Goal: Information Seeking & Learning: Learn about a topic

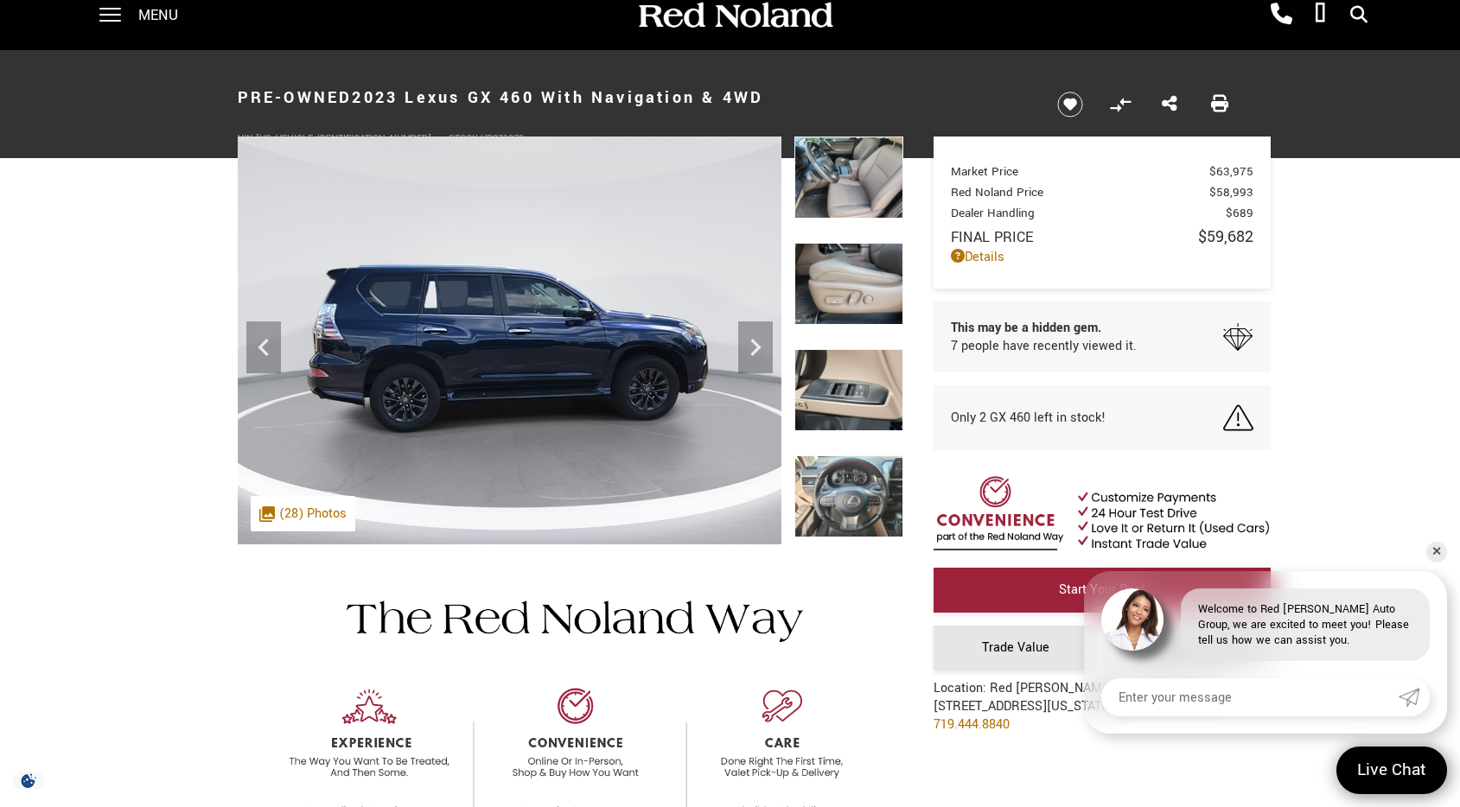
scroll to position [22, 0]
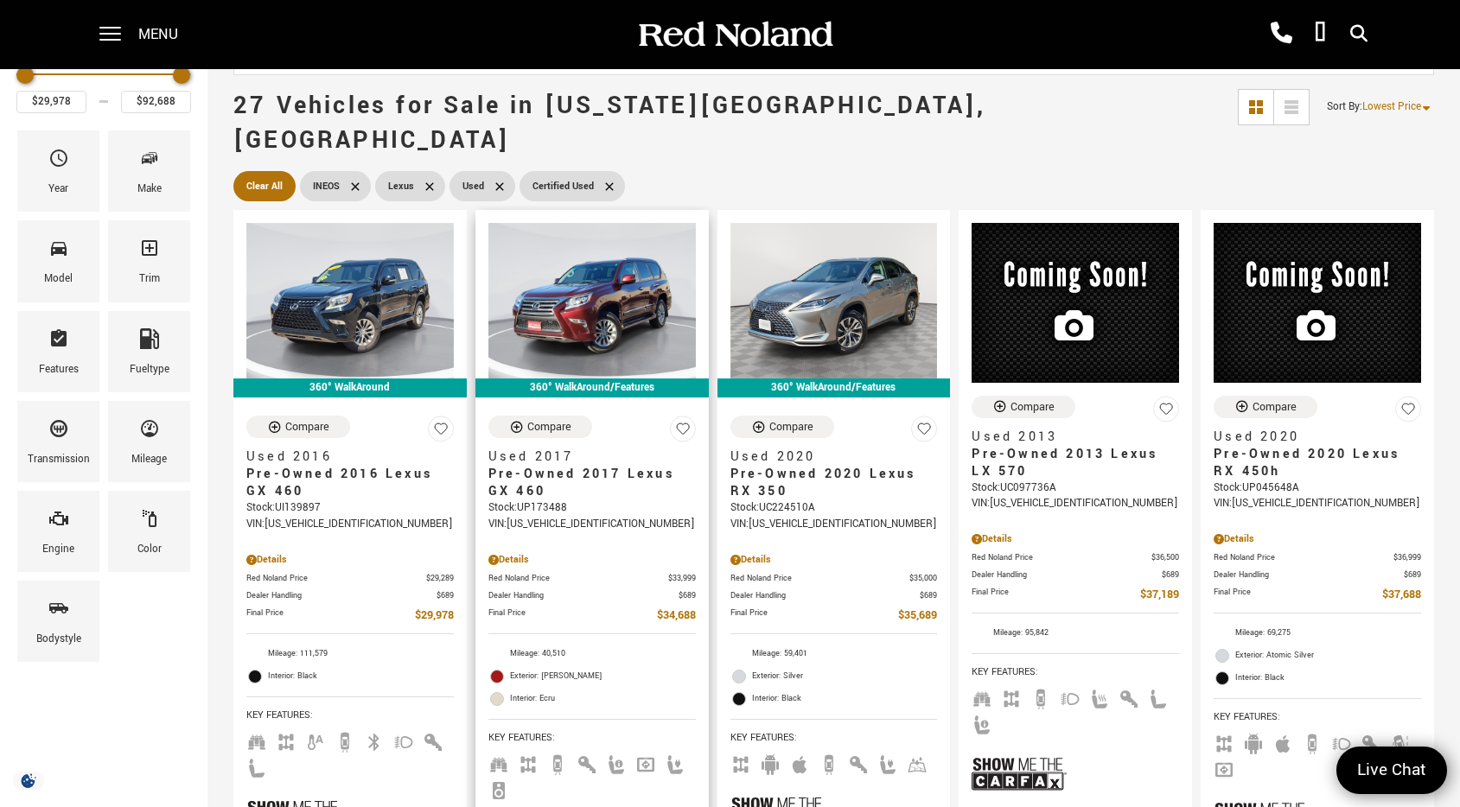
scroll to position [134, 0]
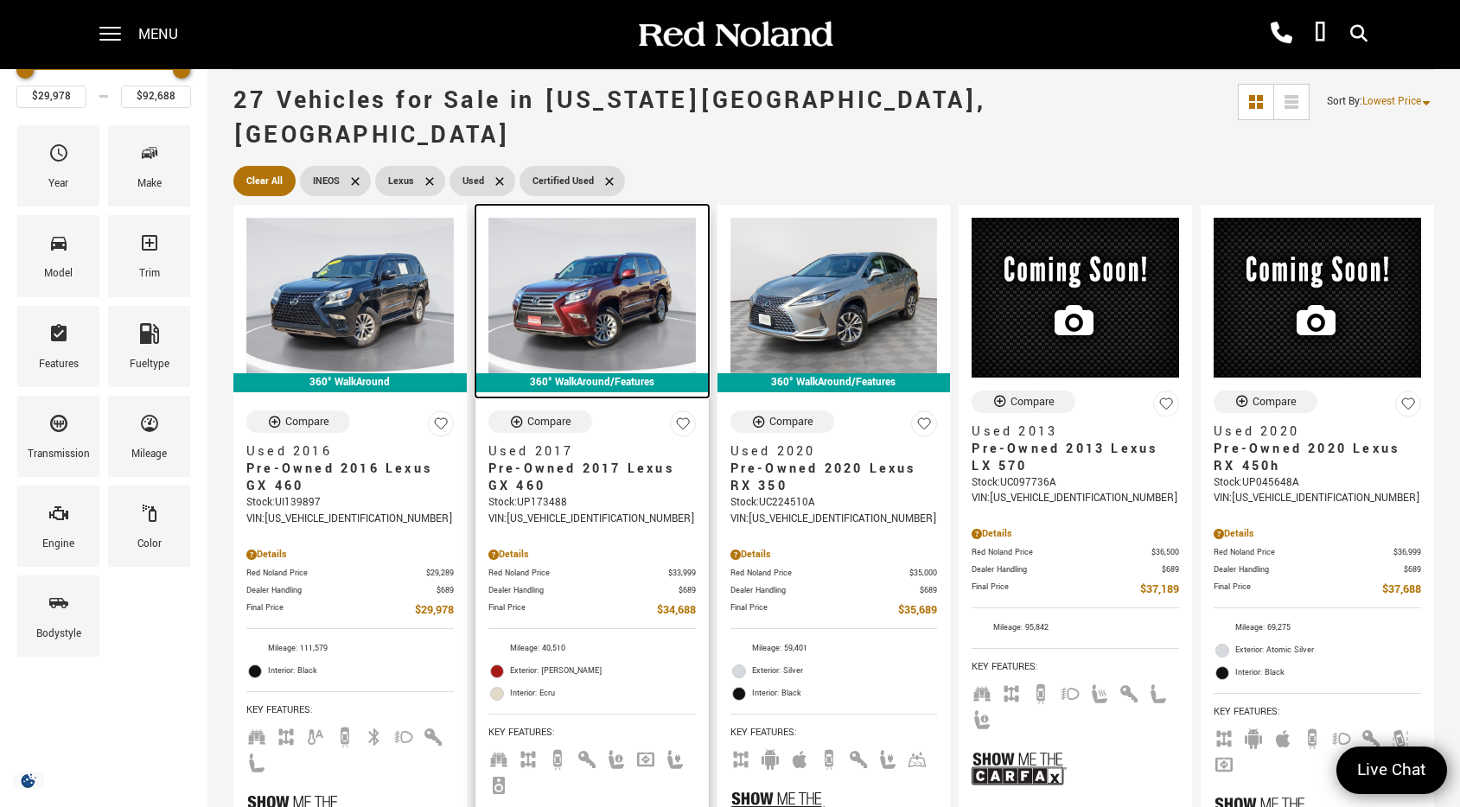
click at [596, 288] on img at bounding box center [591, 296] width 207 height 156
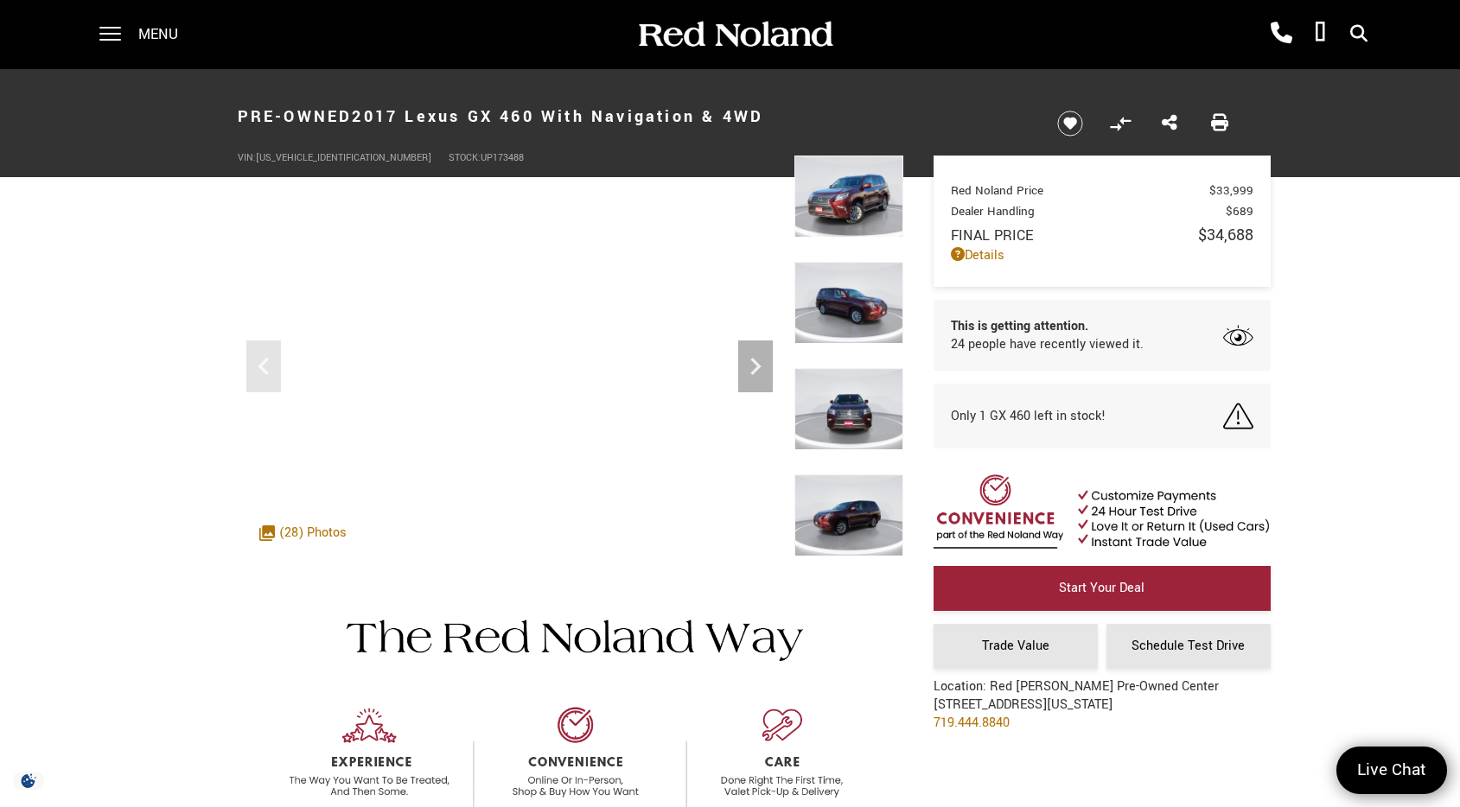
click at [846, 410] on img at bounding box center [848, 409] width 109 height 82
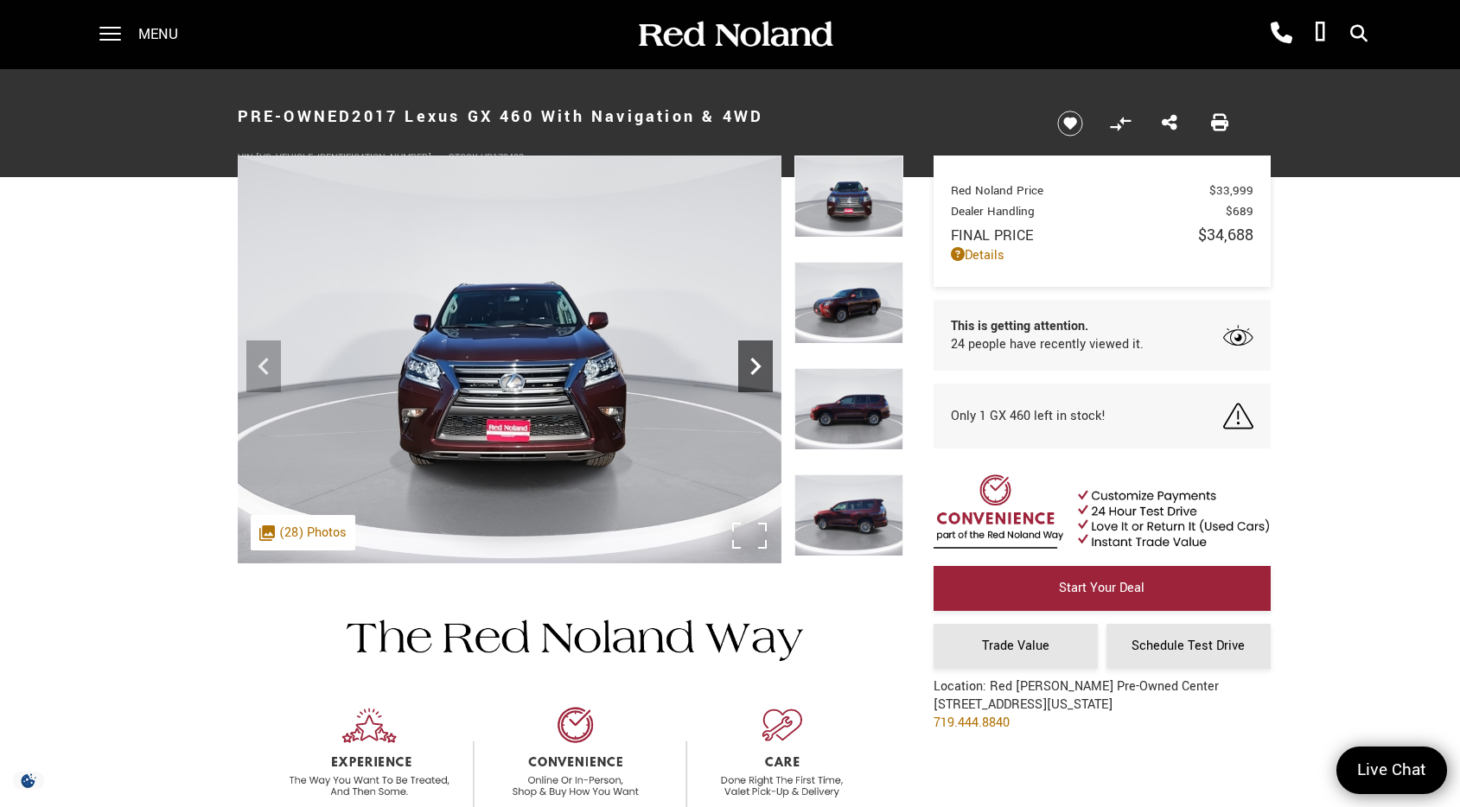
click at [758, 372] on icon "Next" at bounding box center [755, 366] width 35 height 35
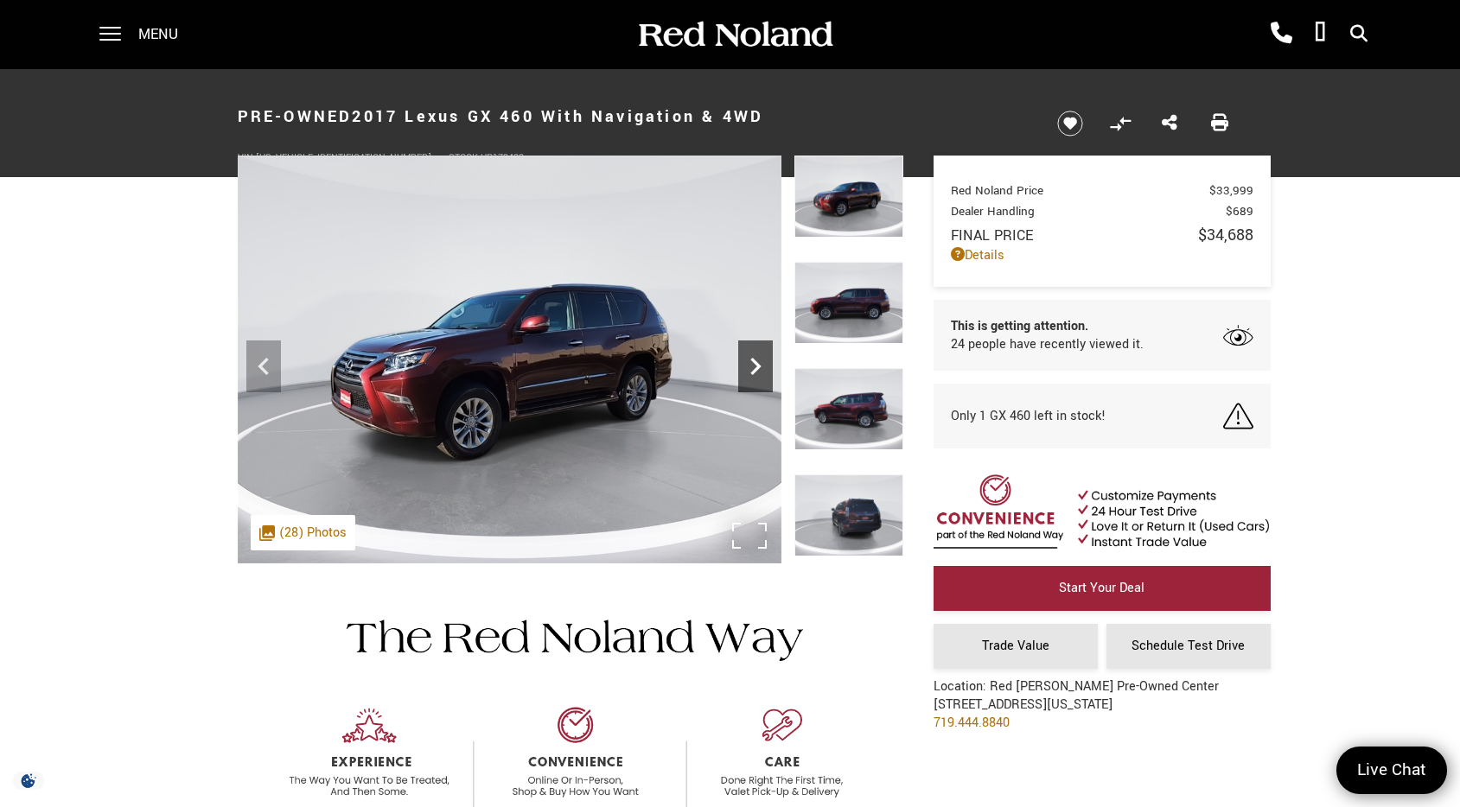
click at [758, 372] on icon "Next" at bounding box center [755, 366] width 35 height 35
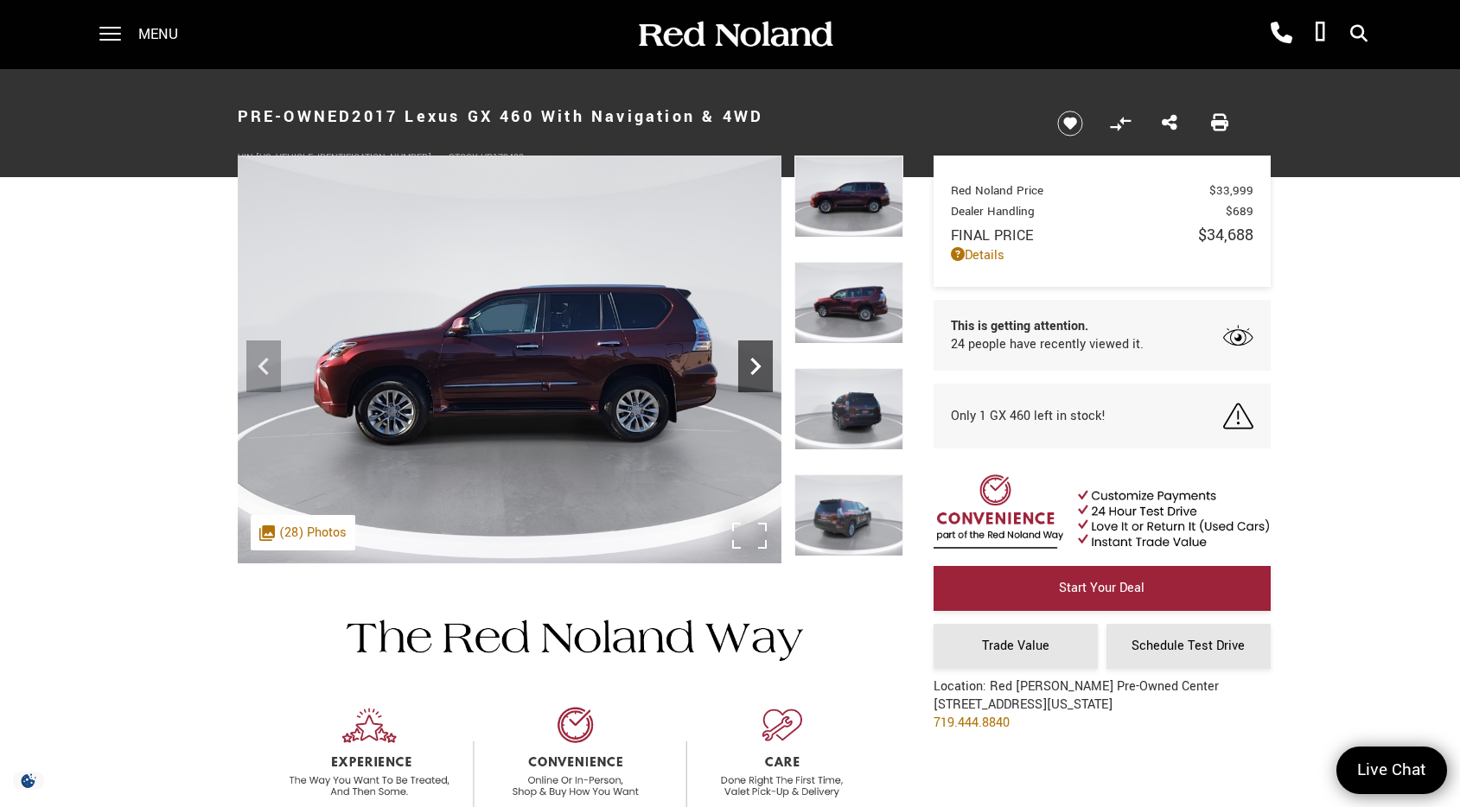
click at [758, 372] on icon "Next" at bounding box center [755, 366] width 35 height 35
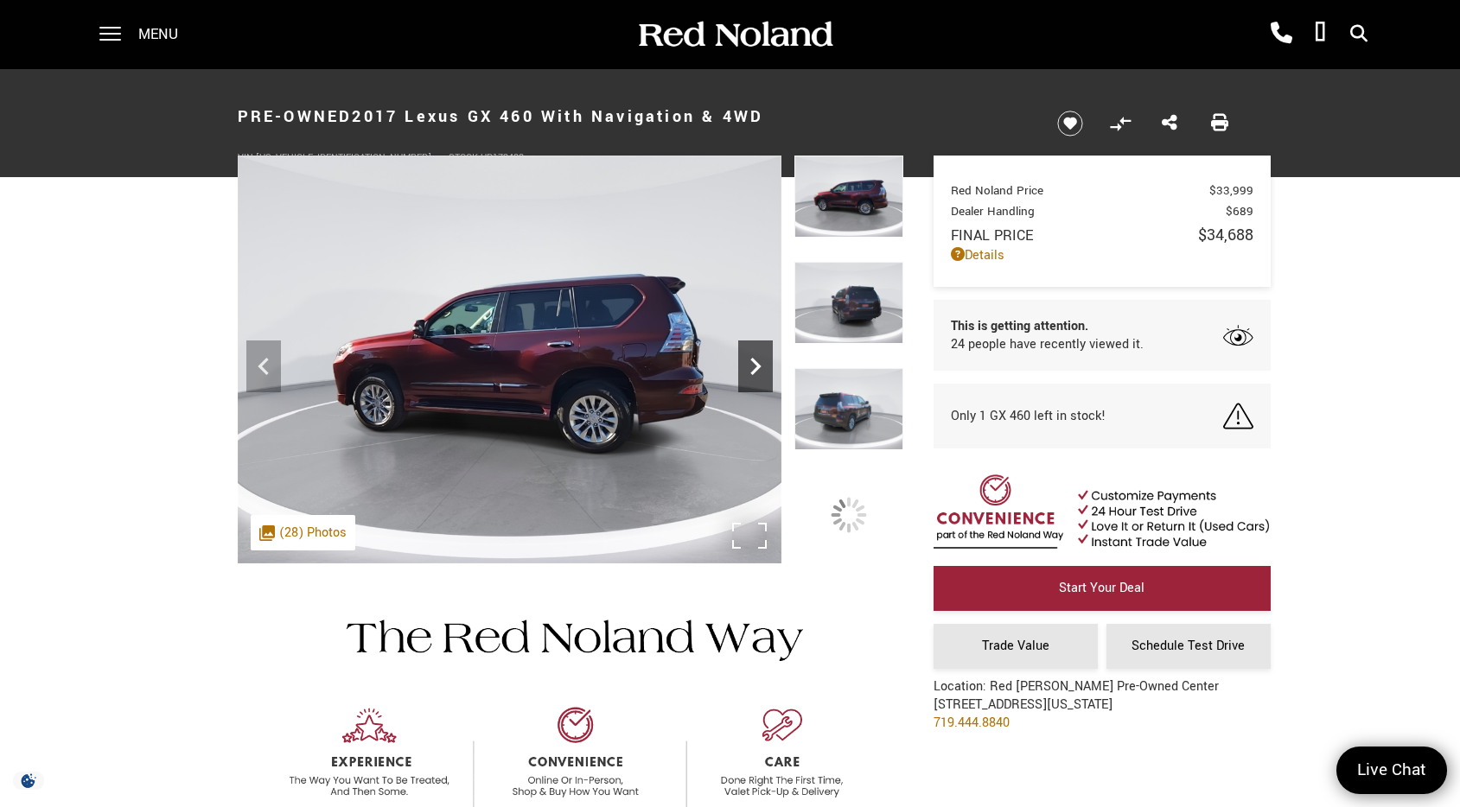
click at [758, 372] on icon "Next" at bounding box center [755, 366] width 35 height 35
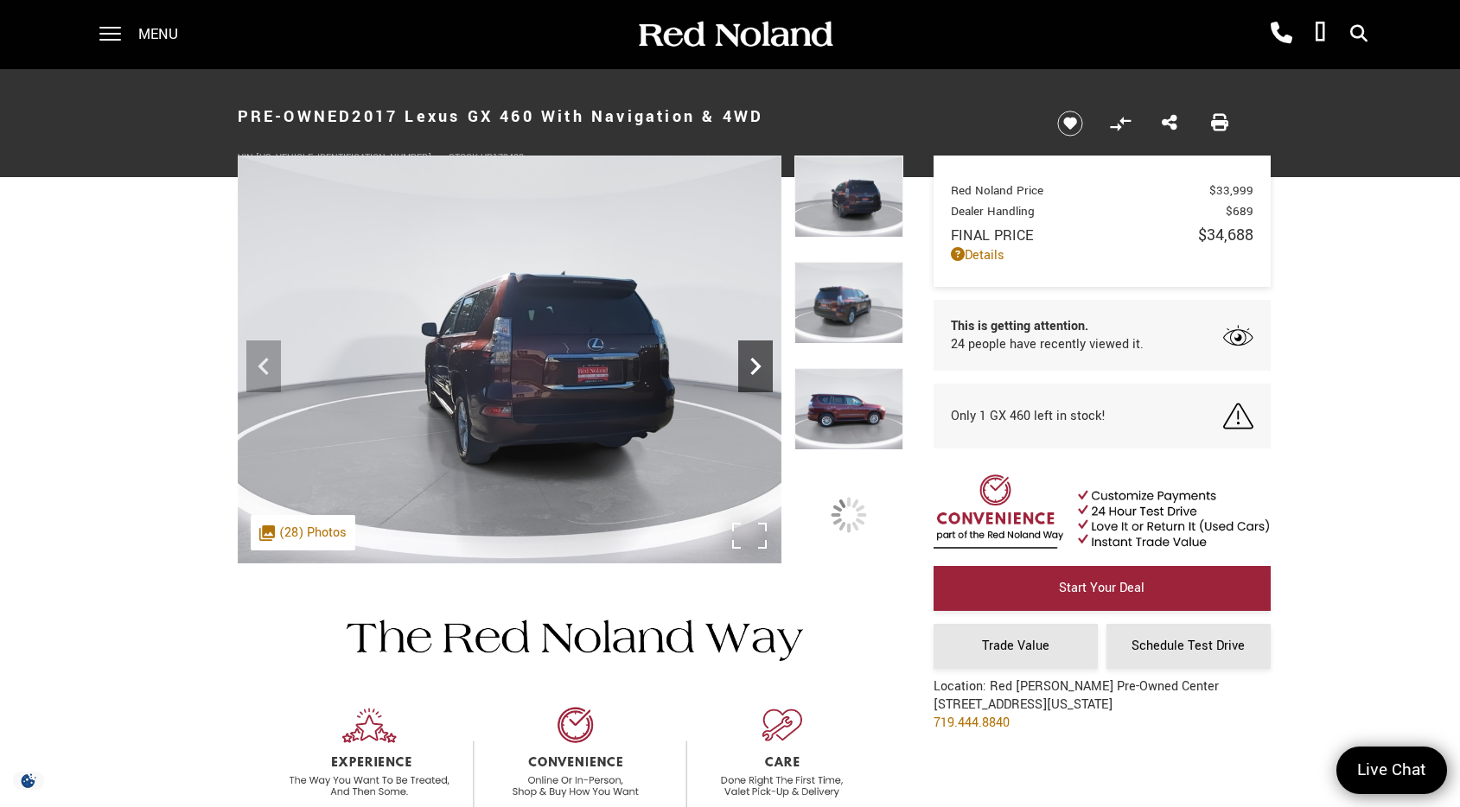
click at [758, 372] on icon "Next" at bounding box center [755, 366] width 35 height 35
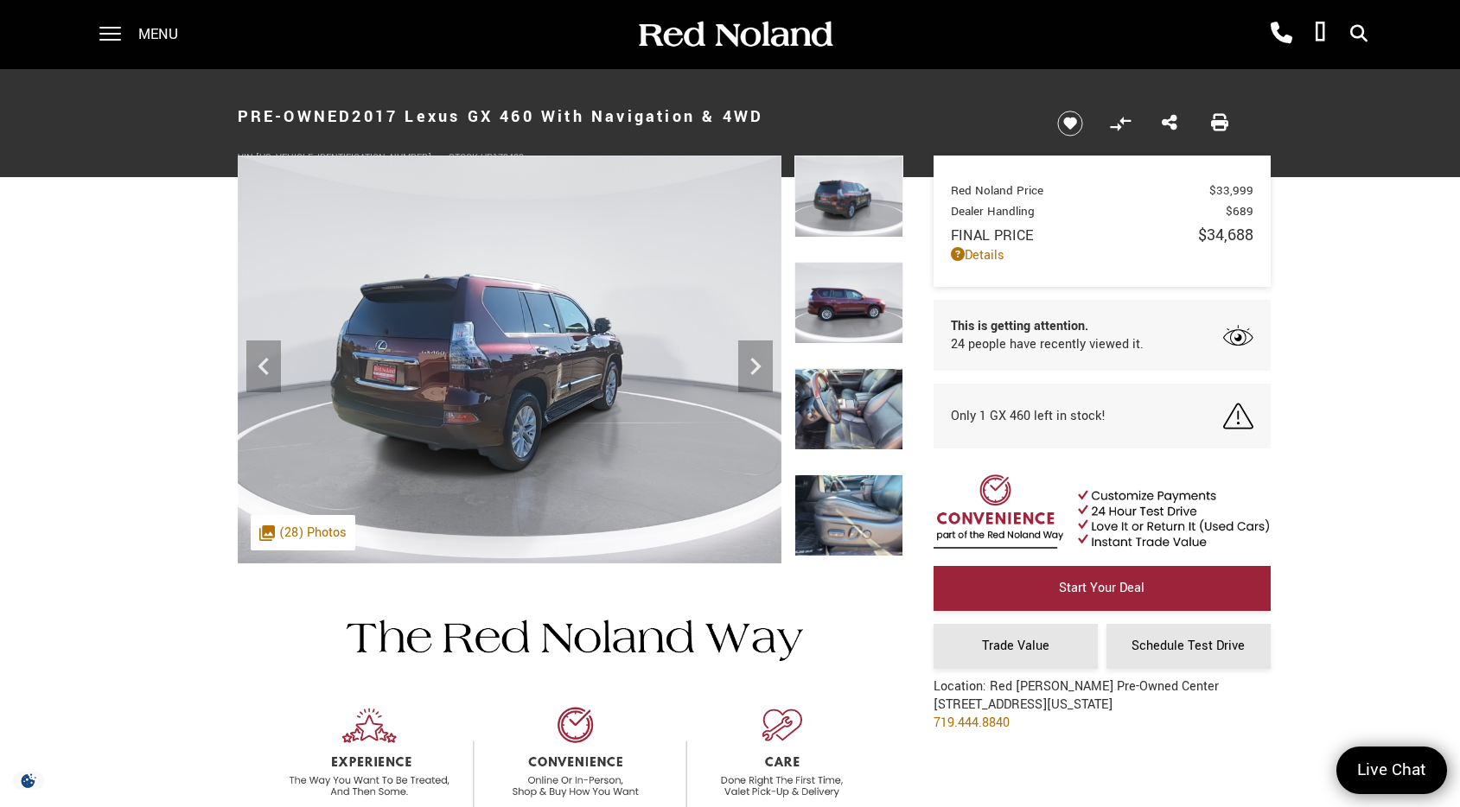
click at [853, 410] on img at bounding box center [848, 409] width 109 height 82
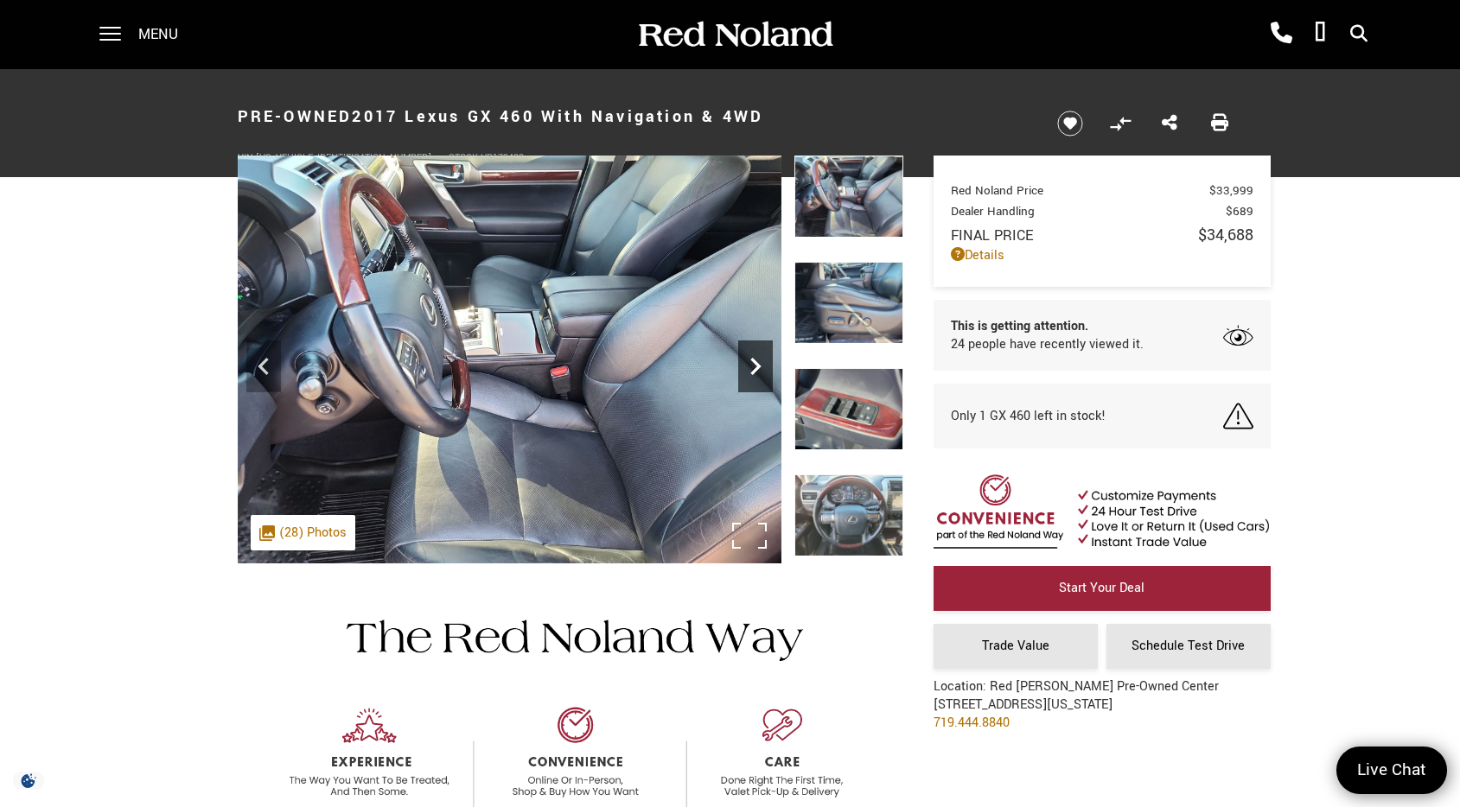
click at [757, 367] on icon "Next" at bounding box center [755, 366] width 10 height 17
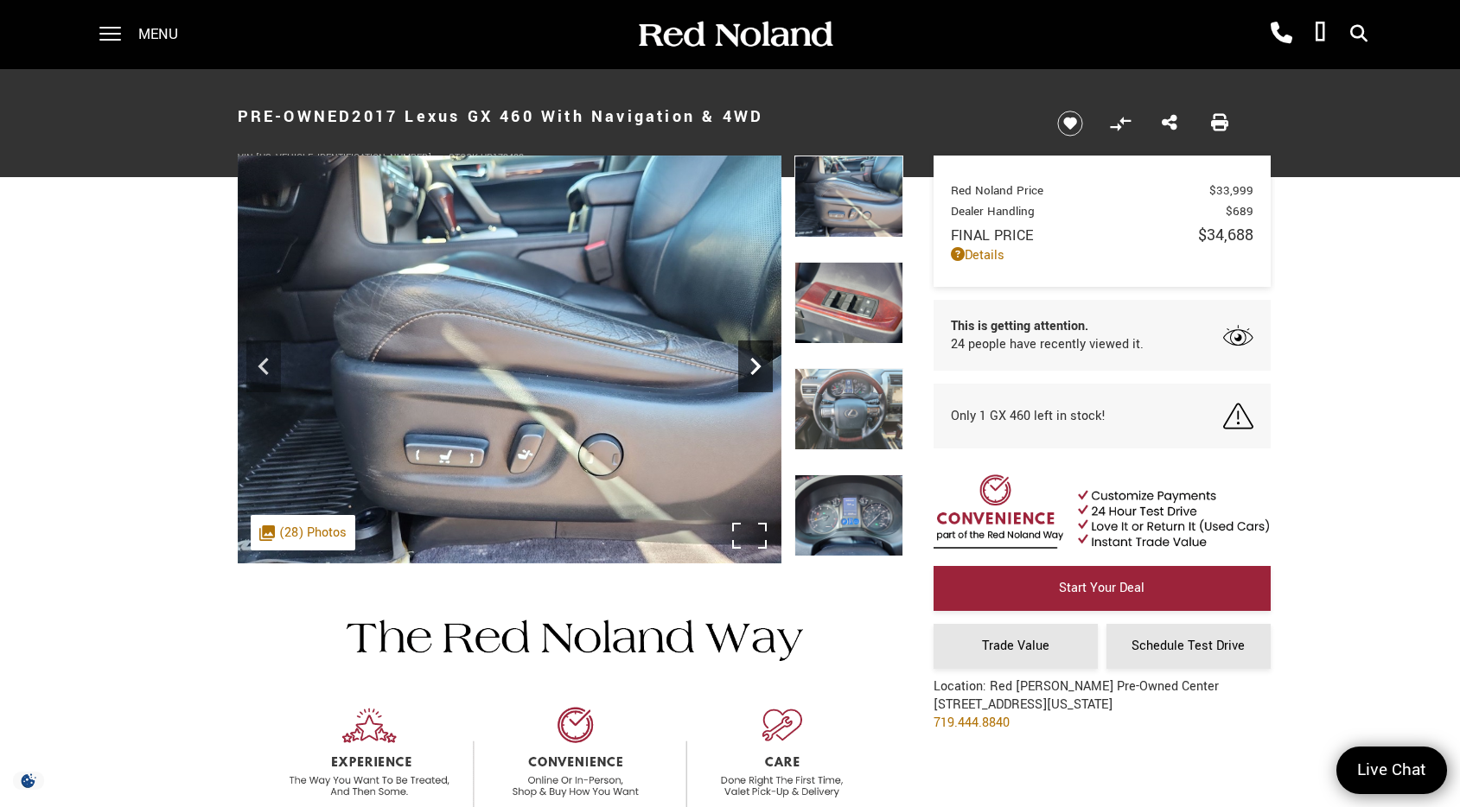
click at [757, 367] on icon "Next" at bounding box center [755, 366] width 10 height 17
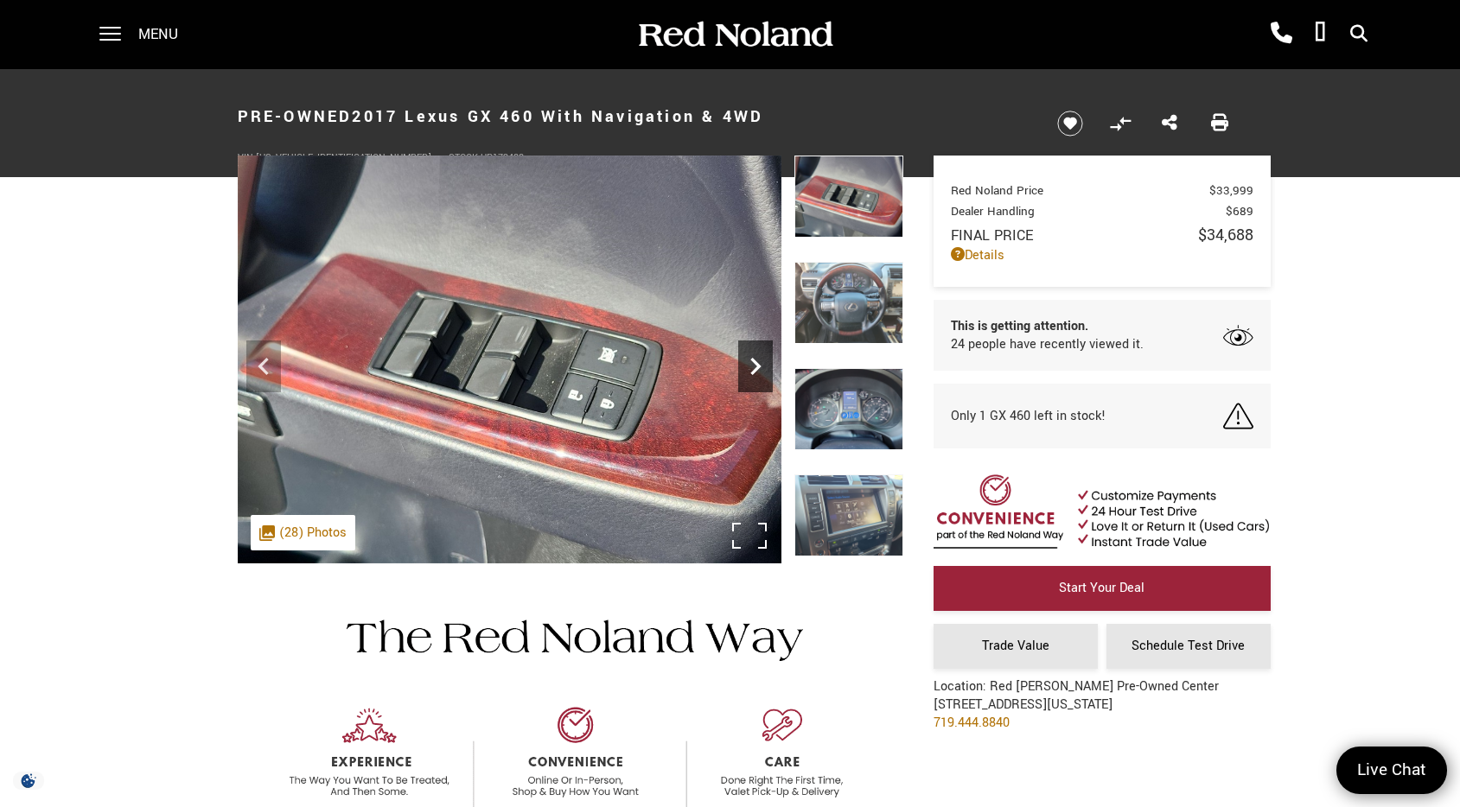
click at [757, 367] on icon "Next" at bounding box center [755, 366] width 10 height 17
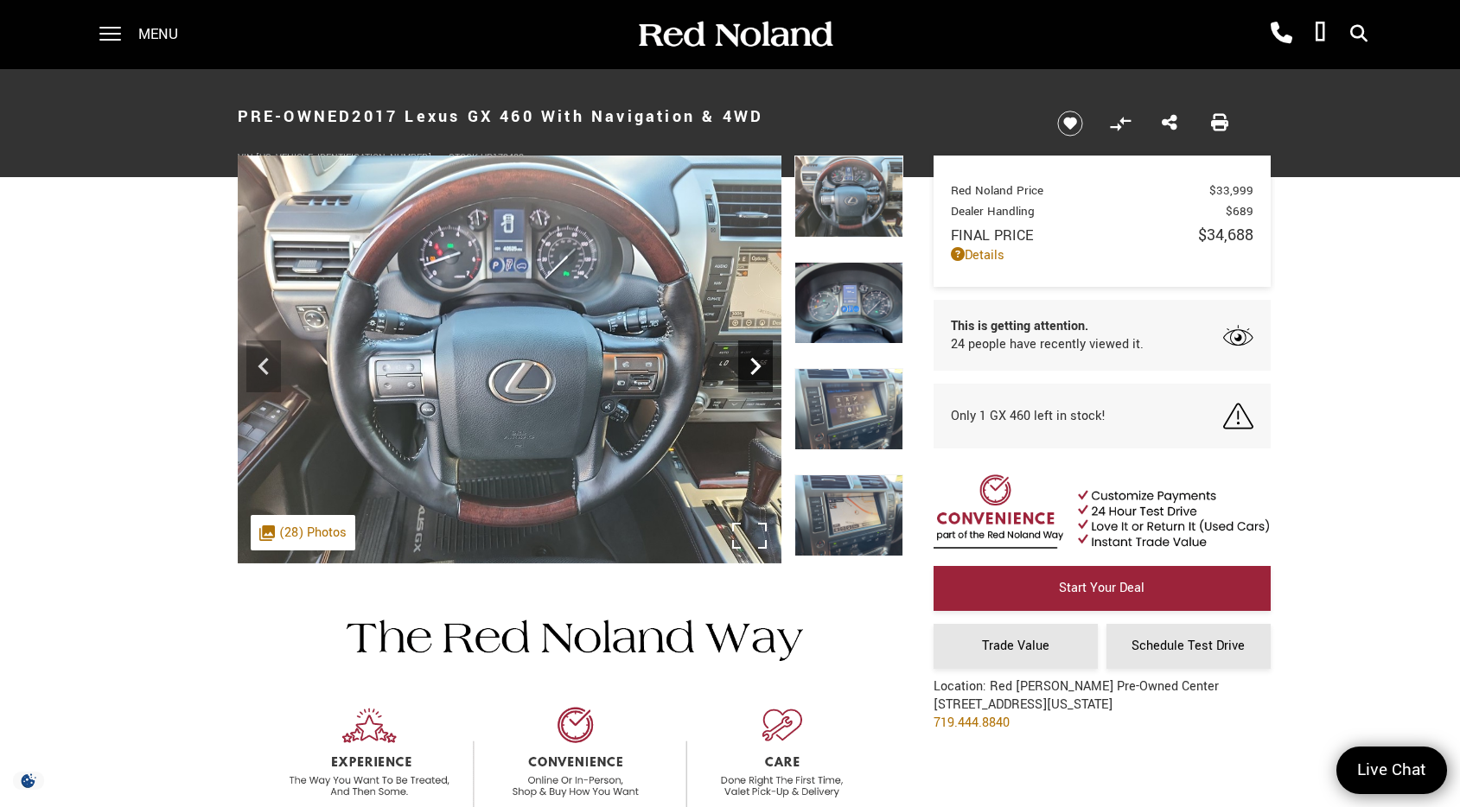
click at [757, 367] on icon "Next" at bounding box center [755, 366] width 10 height 17
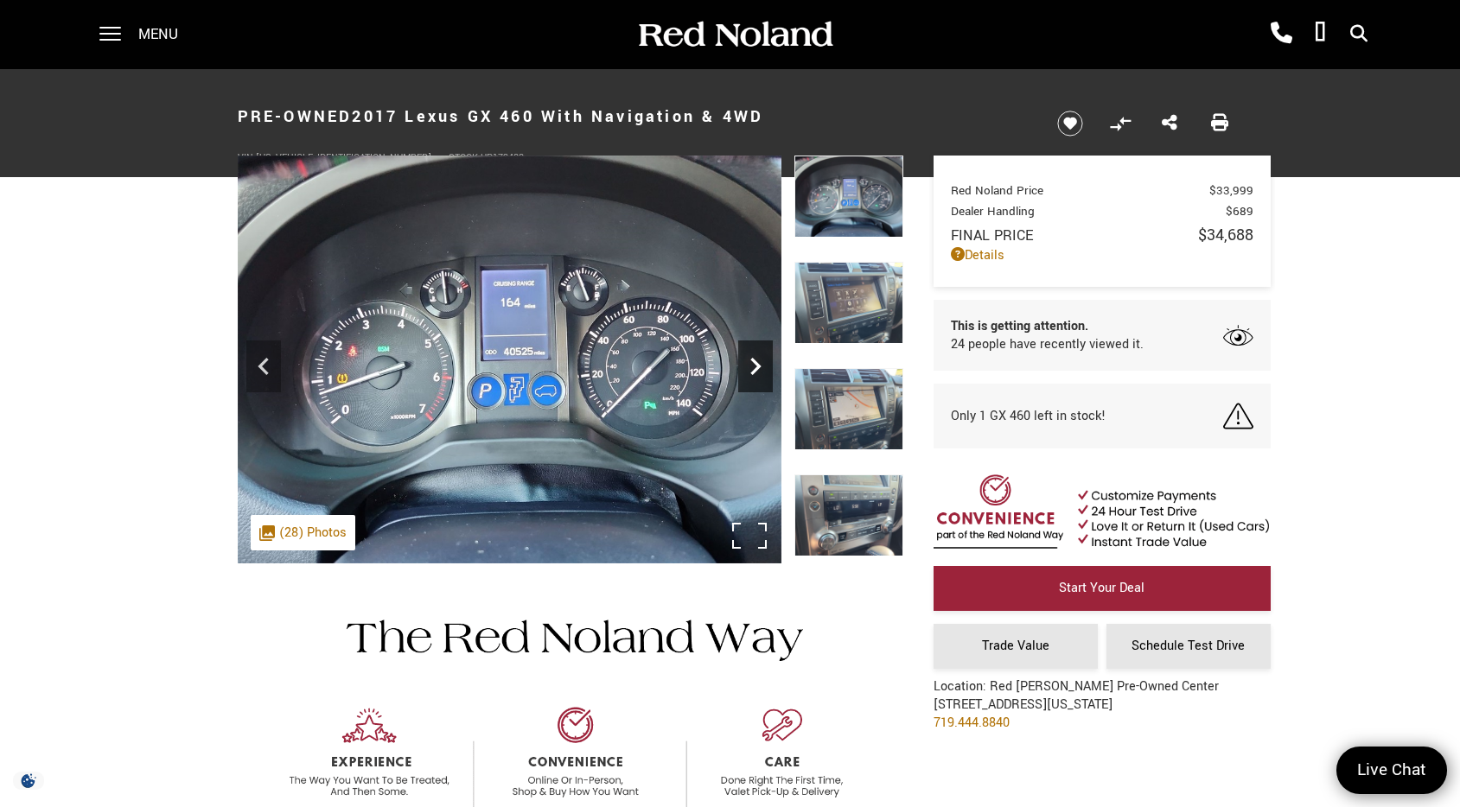
click at [757, 367] on icon "Next" at bounding box center [755, 366] width 10 height 17
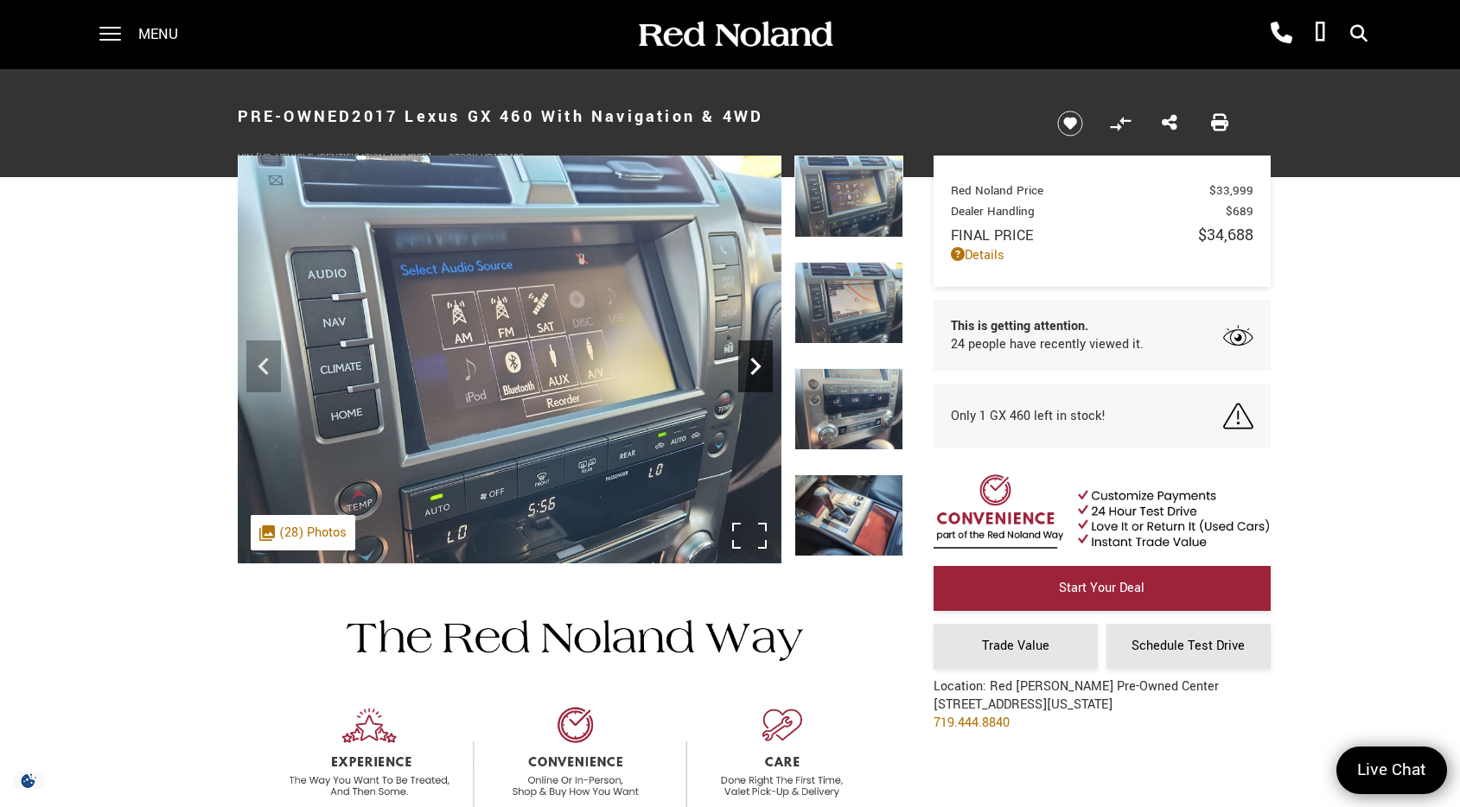
click at [757, 367] on icon "Next" at bounding box center [755, 366] width 10 height 17
